Goal: Book appointment/travel/reservation

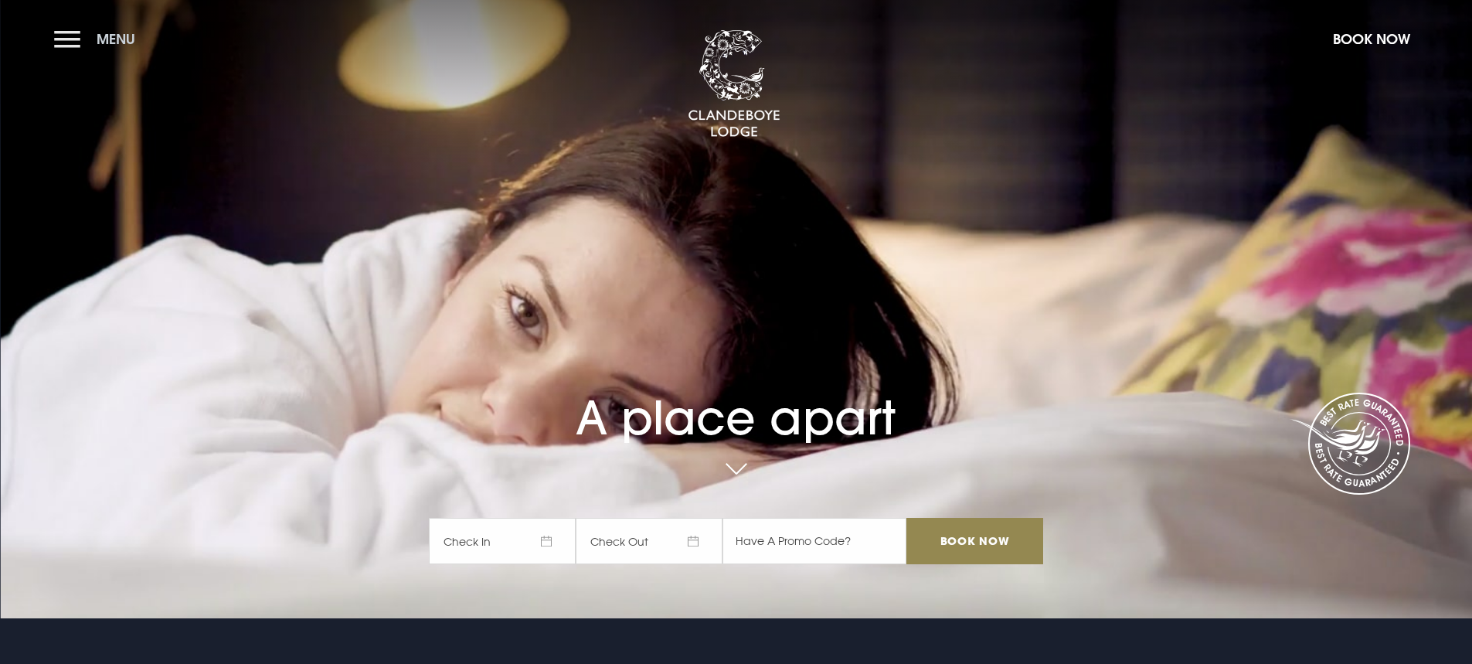
click at [56, 43] on button "Menu" at bounding box center [98, 38] width 89 height 33
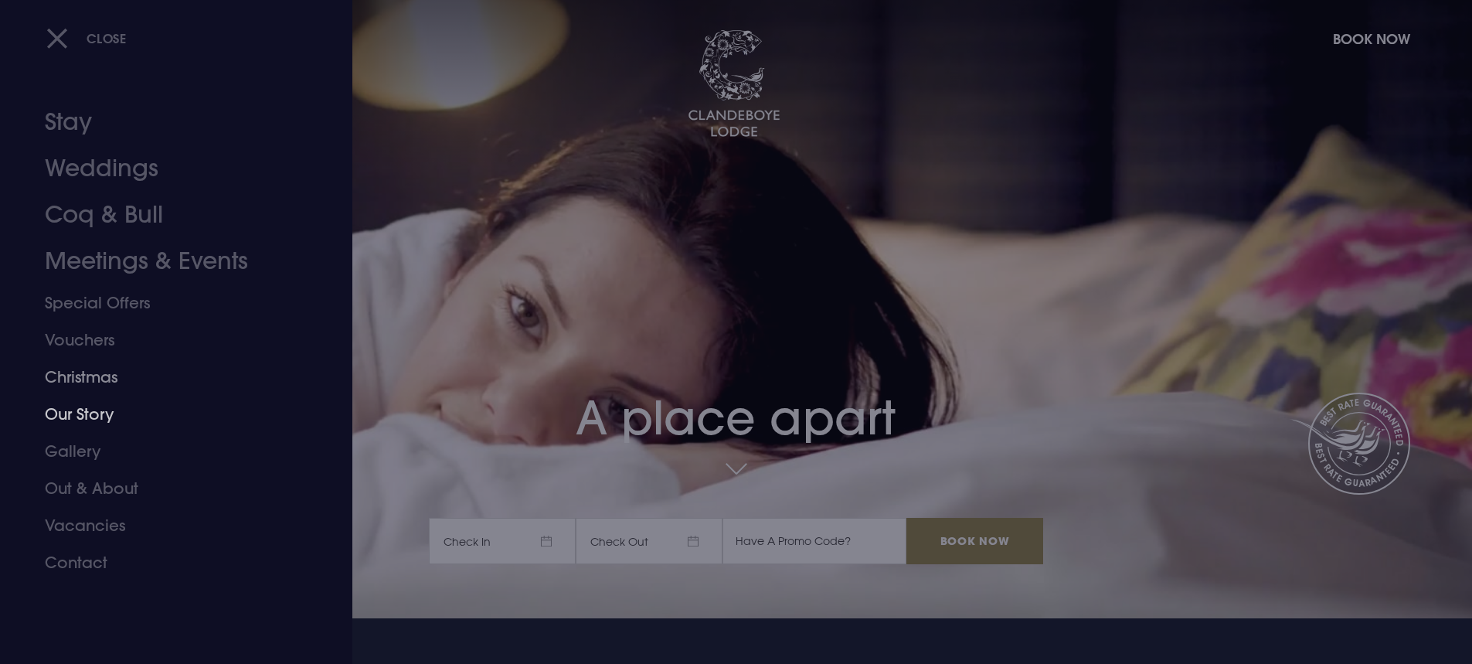
click at [85, 374] on link "Christmas" at bounding box center [167, 376] width 244 height 37
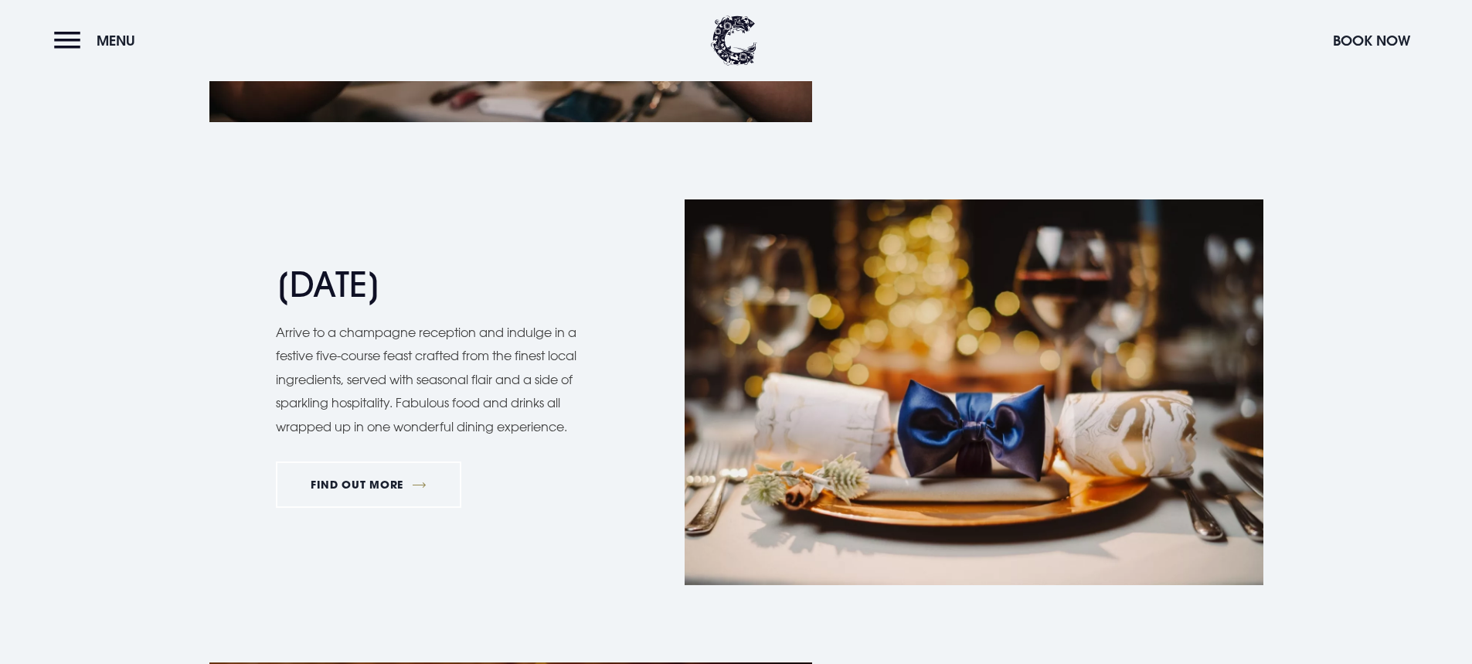
scroll to position [1932, 0]
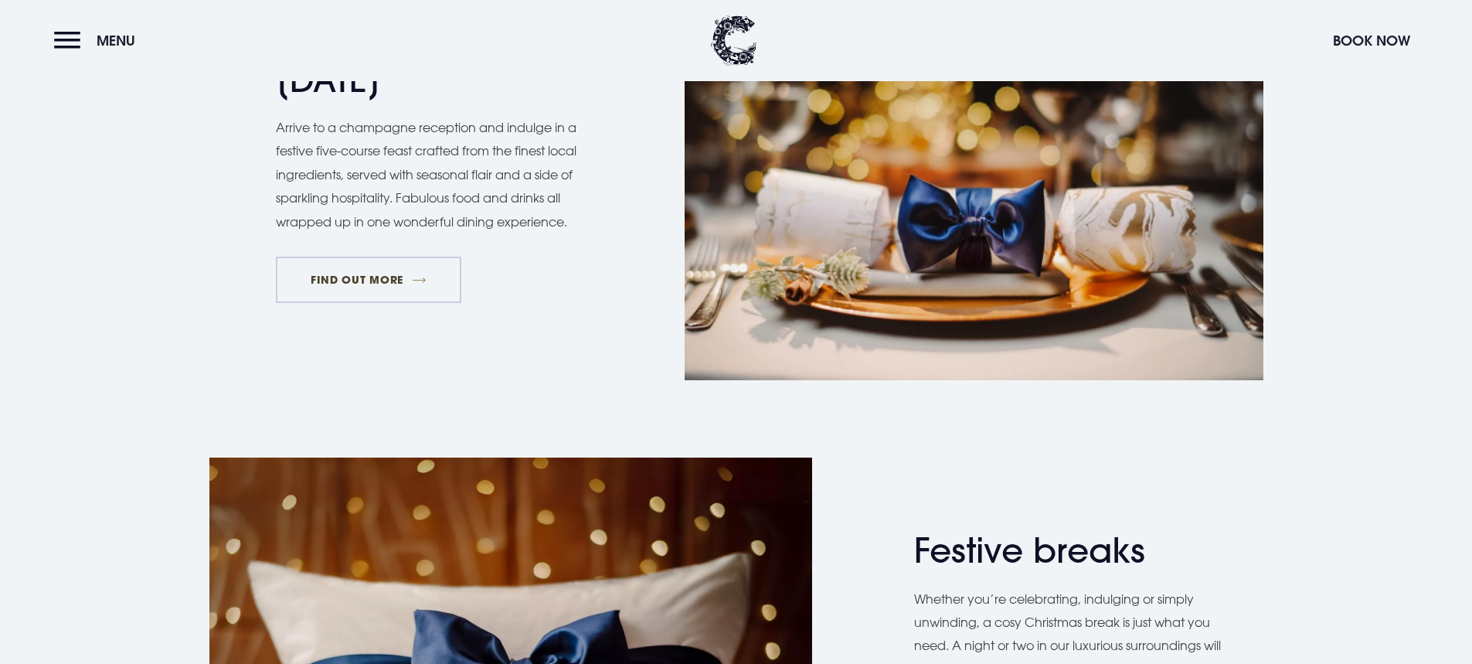
click at [349, 284] on link "FIND OUT MORE" at bounding box center [369, 280] width 186 height 46
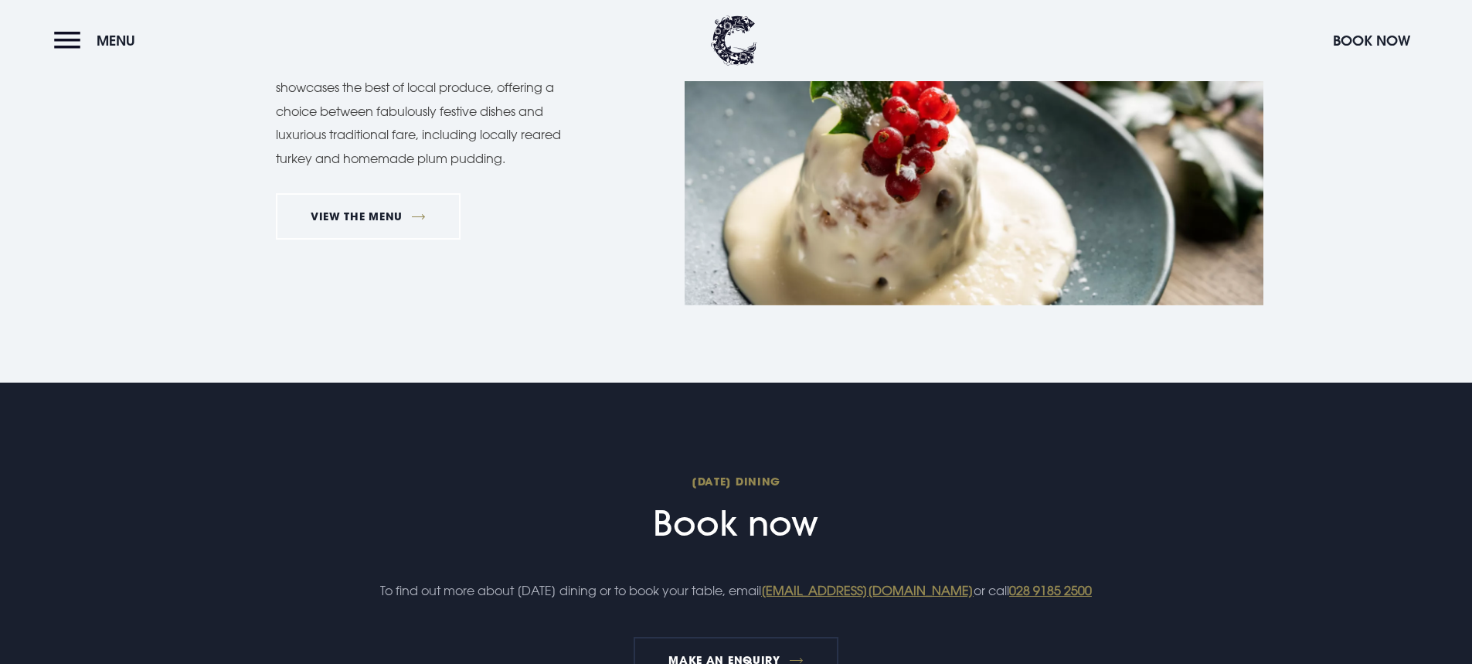
scroll to position [1545, 0]
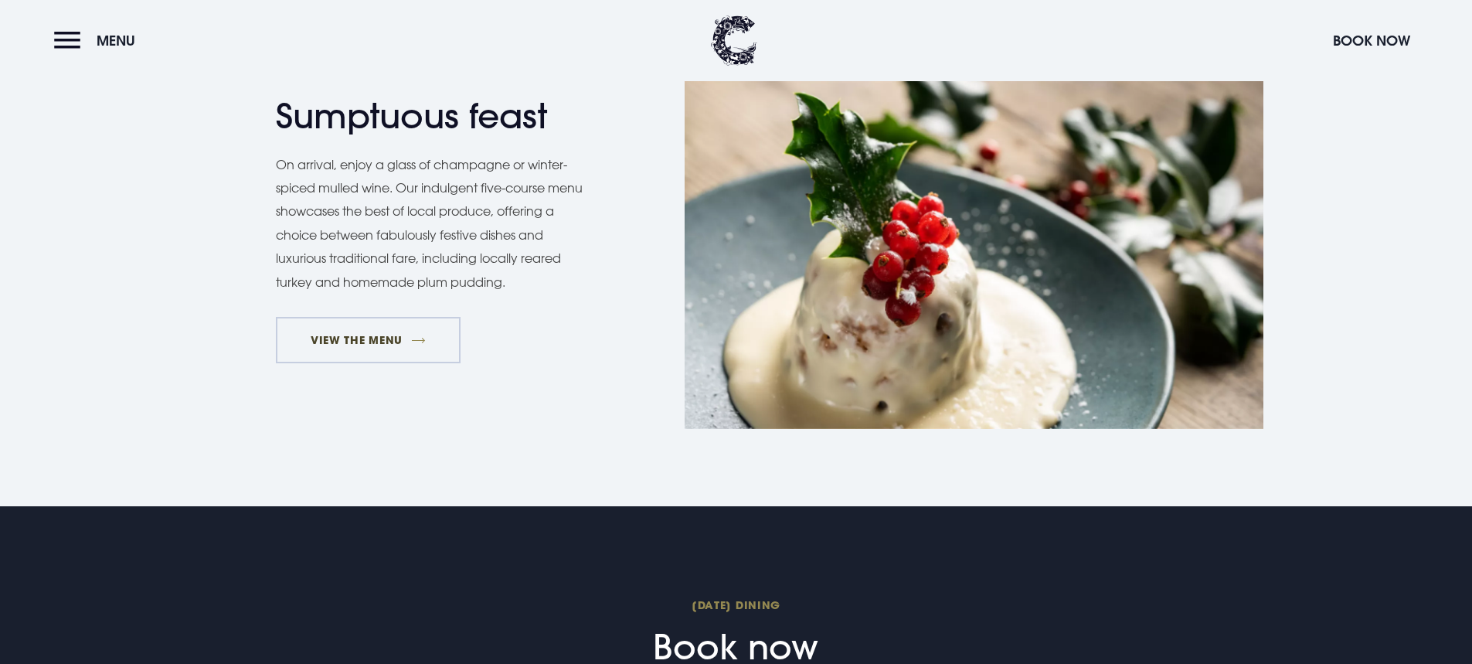
click at [348, 341] on link "VIEW THE MENU" at bounding box center [368, 340] width 185 height 46
